Goal: Task Accomplishment & Management: Use online tool/utility

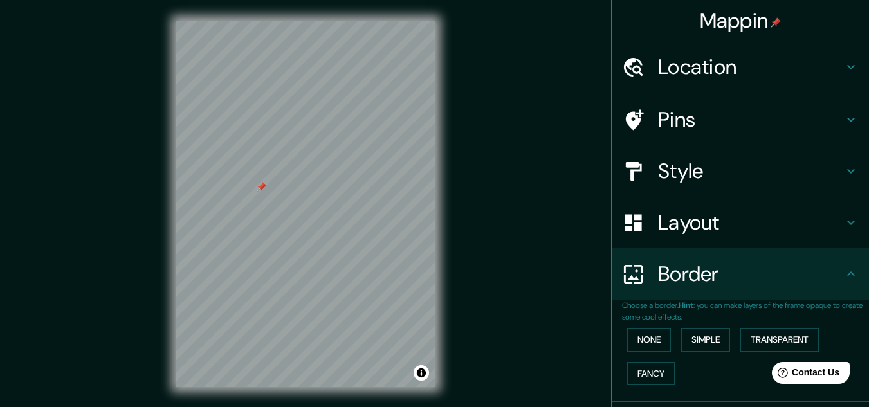
scroll to position [91, 0]
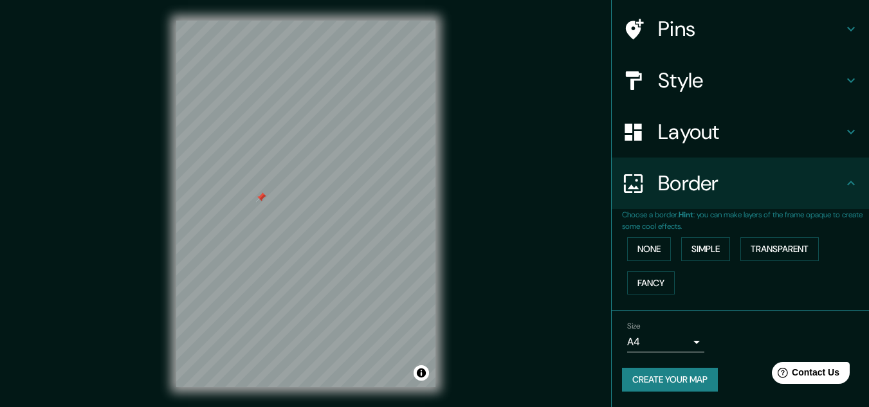
click at [710, 102] on div "Style" at bounding box center [740, 80] width 257 height 51
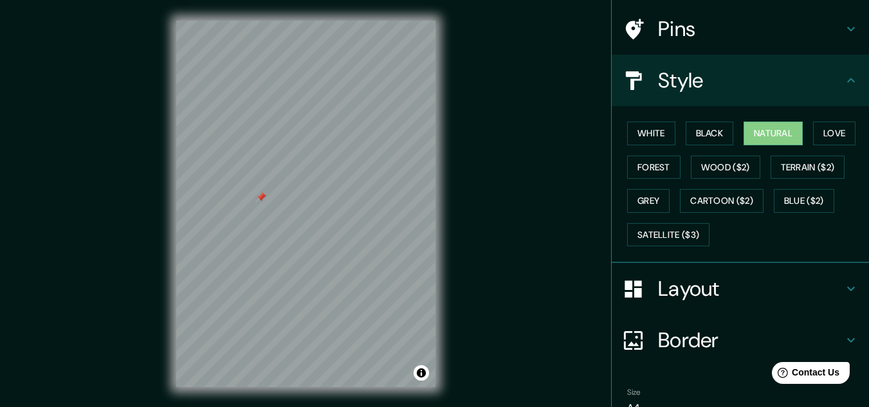
click at [710, 32] on h4 "Pins" at bounding box center [750, 29] width 185 height 26
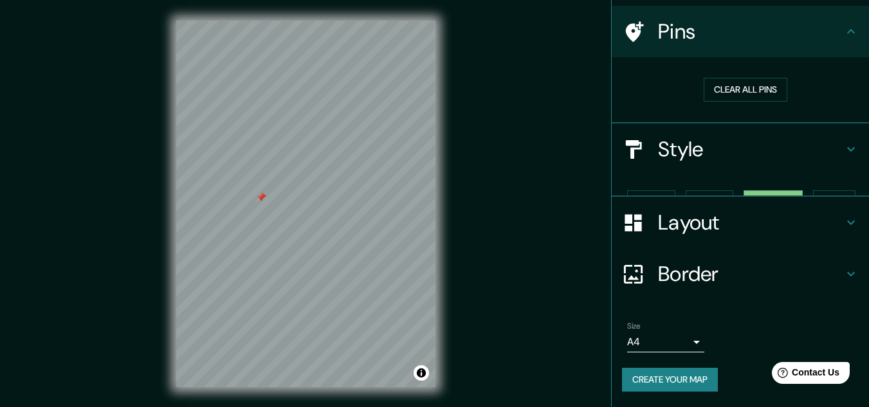
scroll to position [66, 0]
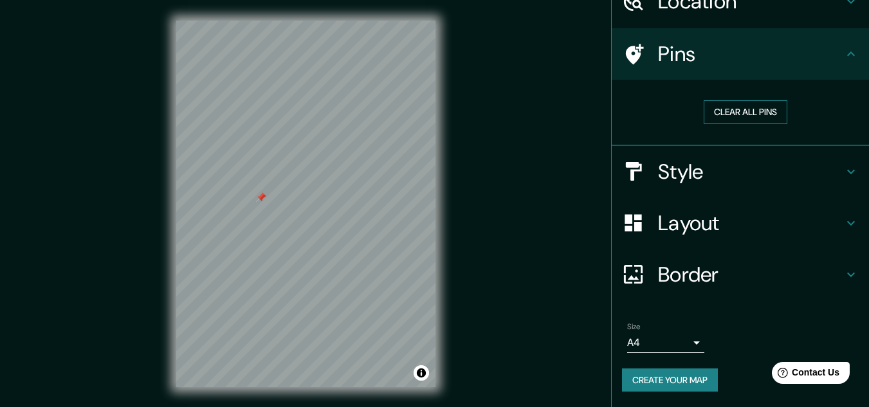
click at [724, 100] on button "Clear all pins" at bounding box center [746, 112] width 84 height 24
click at [701, 185] on div "Style" at bounding box center [740, 171] width 257 height 51
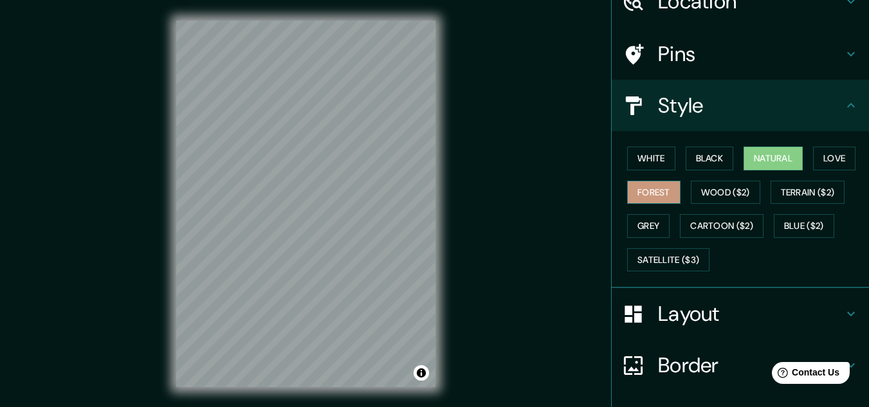
click at [657, 185] on button "Forest" at bounding box center [653, 193] width 53 height 24
click at [694, 160] on button "Black" at bounding box center [710, 159] width 48 height 24
click at [764, 156] on button "Natural" at bounding box center [773, 159] width 59 height 24
click at [835, 158] on button "Love" at bounding box center [834, 159] width 42 height 24
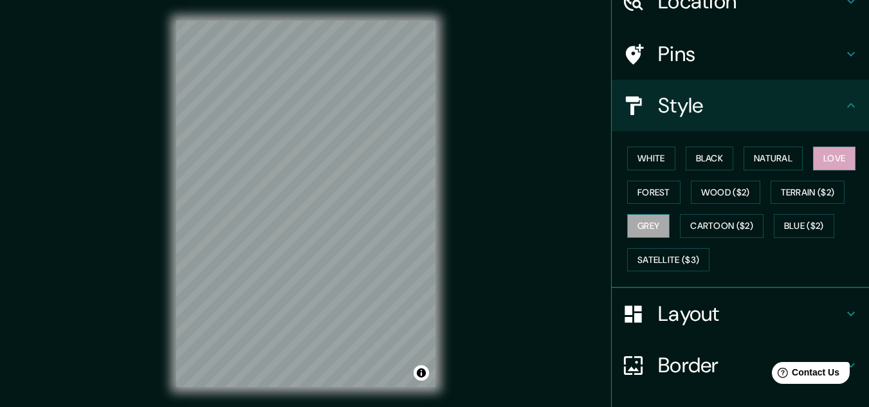
click at [644, 215] on button "Grey" at bounding box center [648, 226] width 42 height 24
click at [651, 182] on button "Forest" at bounding box center [653, 193] width 53 height 24
